Goal: Task Accomplishment & Management: Manage account settings

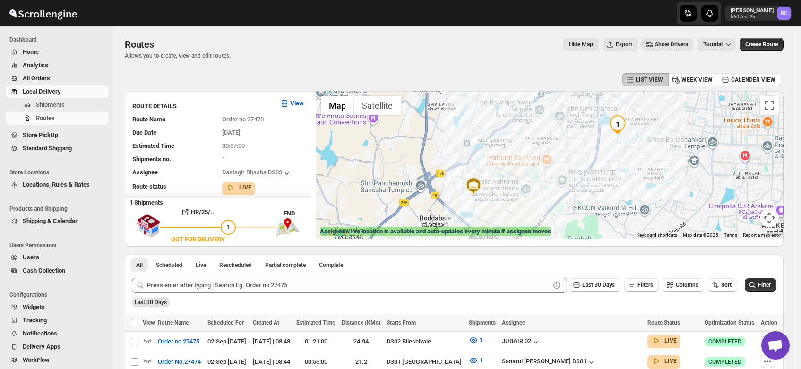
scroll to position [64, 0]
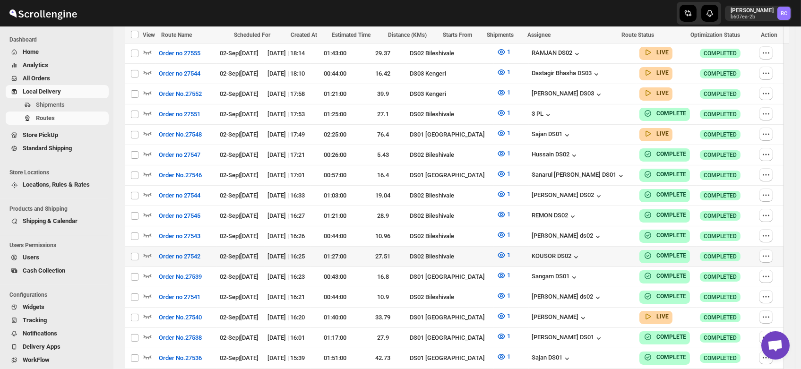
scroll to position [281, 0]
click at [147, 311] on icon "button" at bounding box center [147, 315] width 9 height 9
click at [147, 312] on icon "button" at bounding box center [147, 313] width 1 height 2
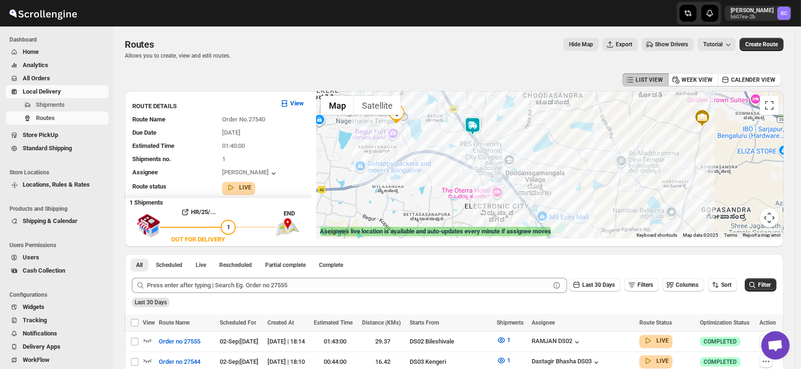
click at [472, 124] on img at bounding box center [472, 126] width 19 height 19
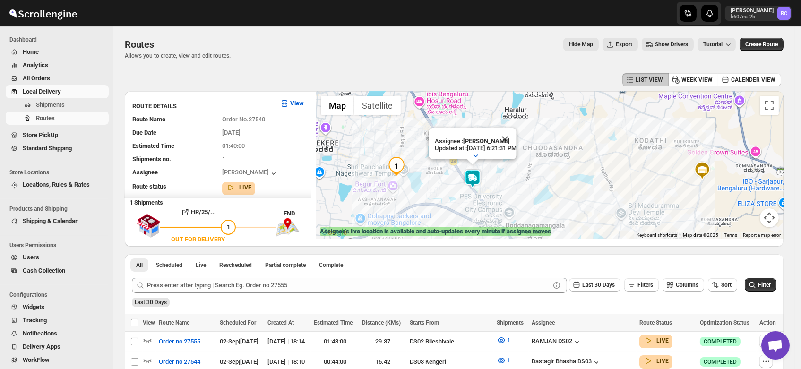
click at [475, 177] on img at bounding box center [472, 178] width 19 height 19
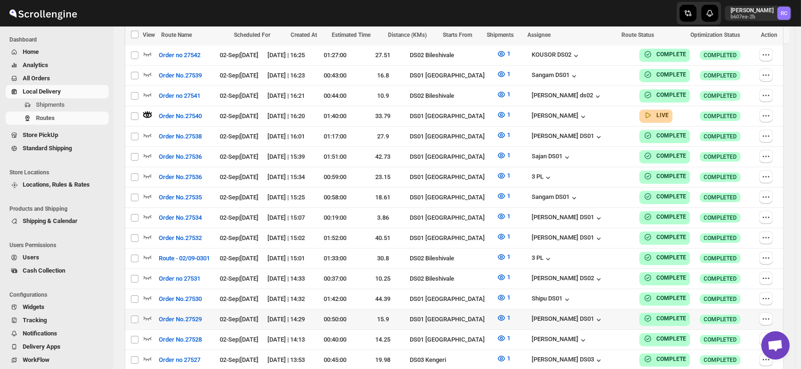
scroll to position [520, 0]
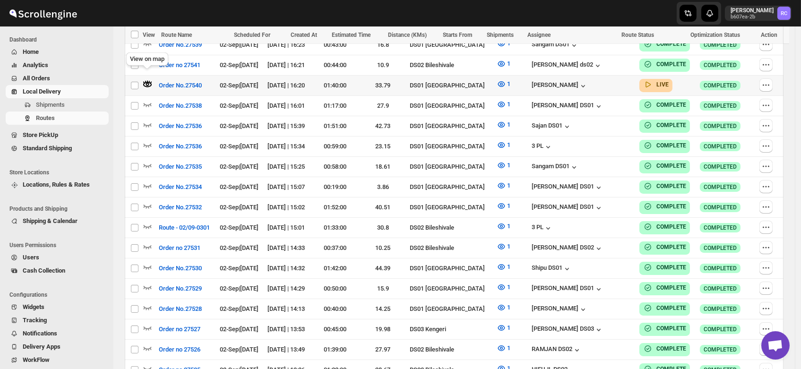
click at [148, 79] on icon "button" at bounding box center [147, 83] width 9 height 9
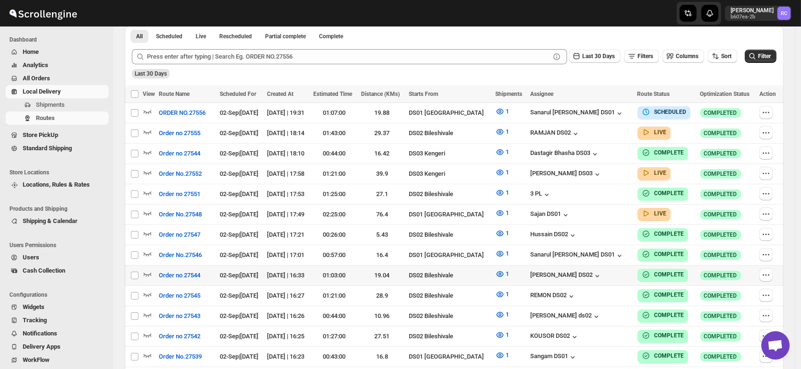
scroll to position [214, 0]
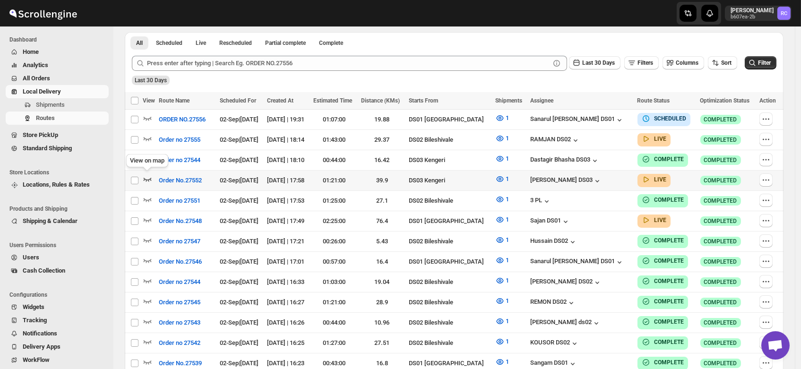
click at [146, 174] on icon "button" at bounding box center [147, 178] width 9 height 9
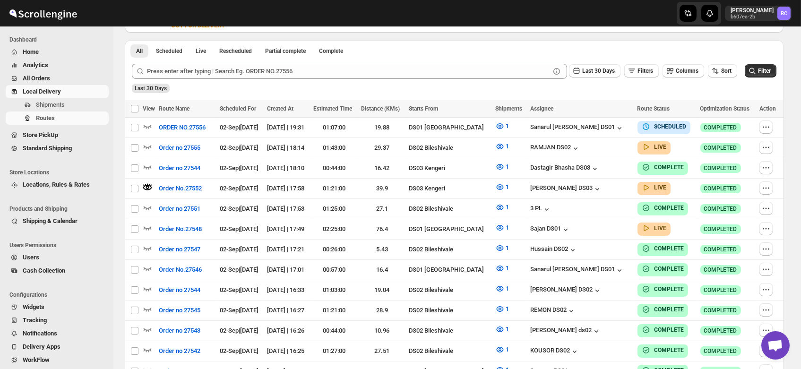
scroll to position [0, 0]
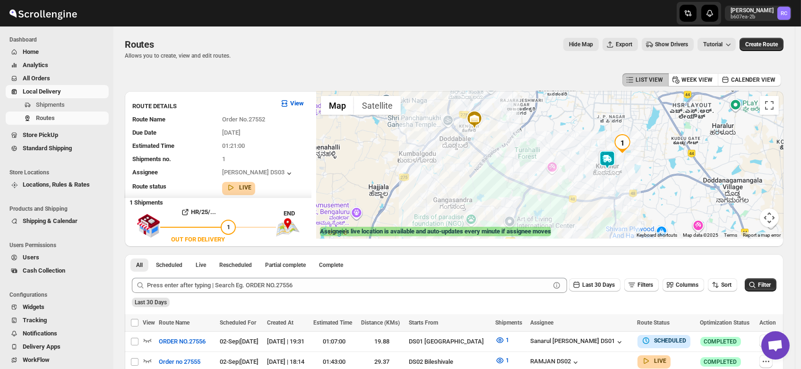
click at [610, 157] on img at bounding box center [607, 159] width 19 height 19
